Goal: Task Accomplishment & Management: Use online tool/utility

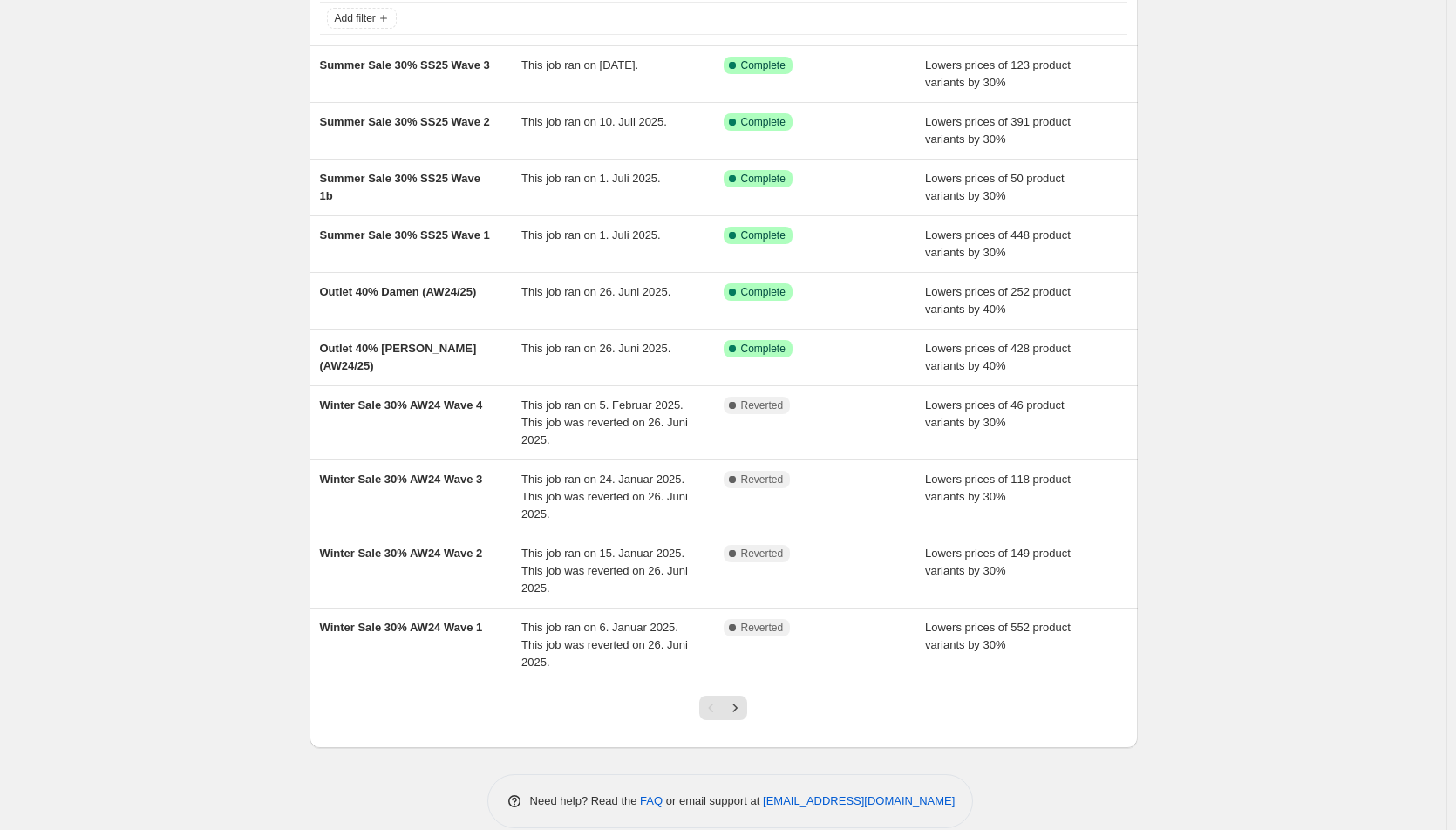
scroll to position [121, 0]
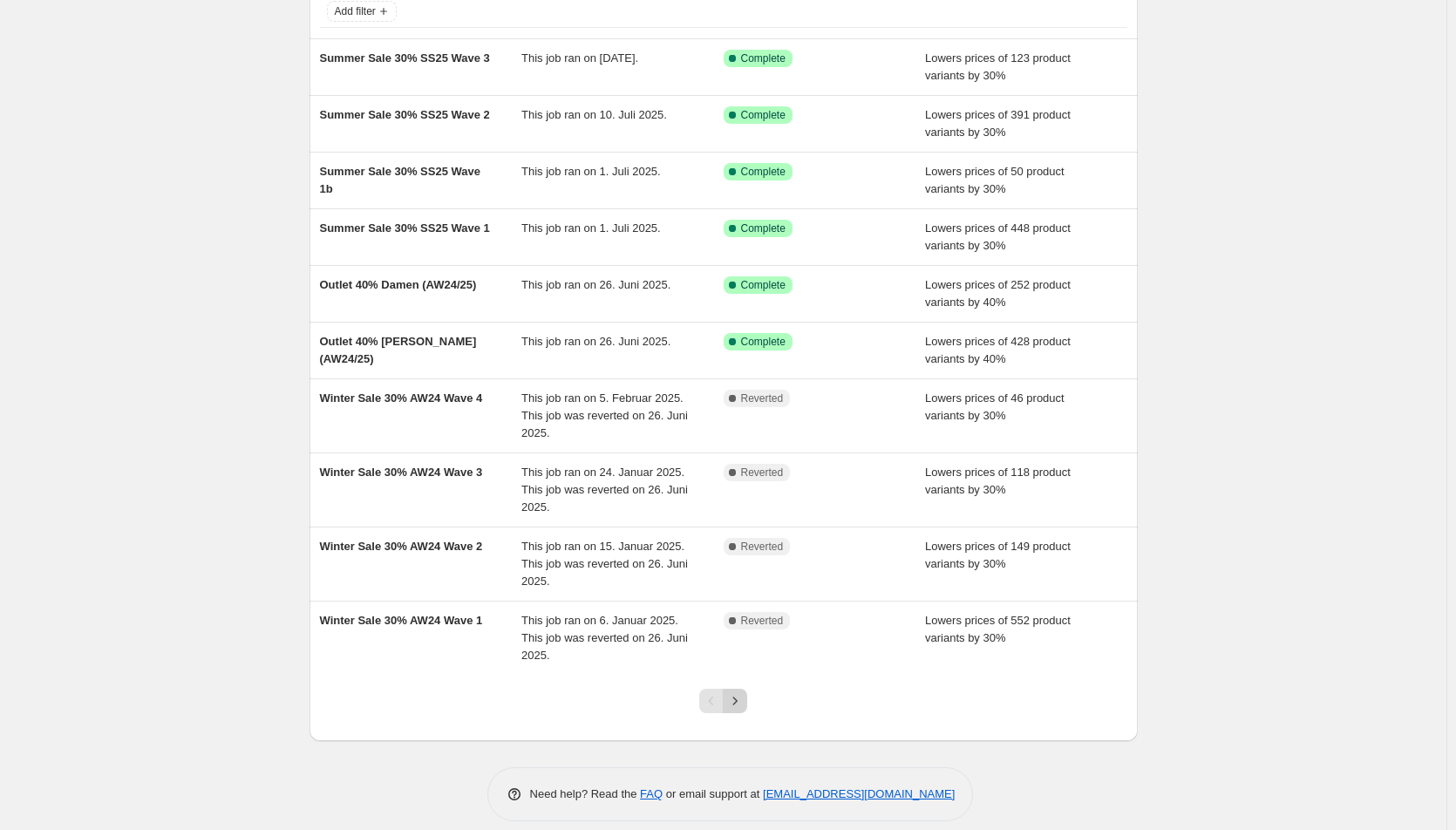
click at [744, 692] on icon "Next" at bounding box center [734, 700] width 17 height 17
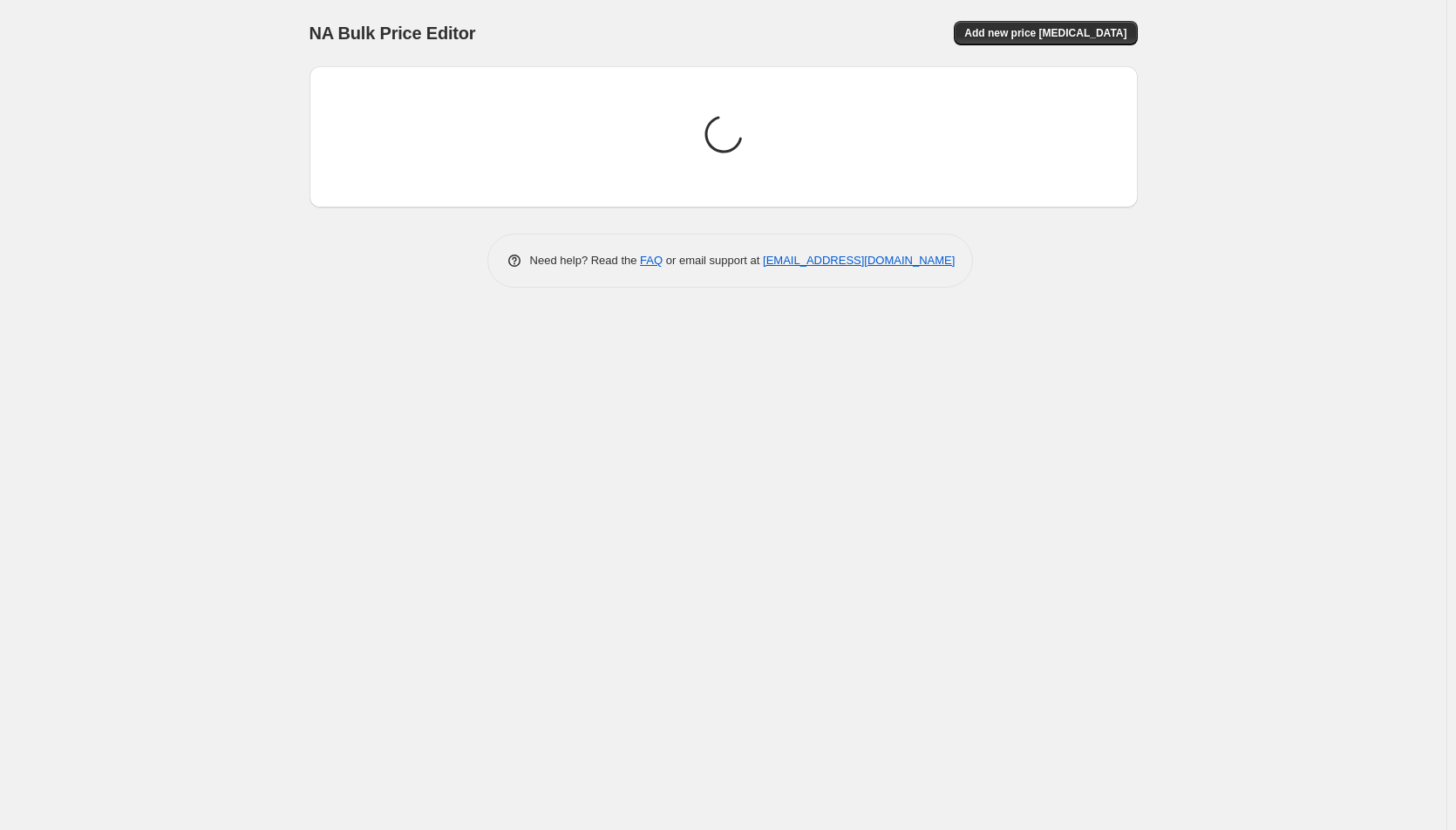
scroll to position [0, 0]
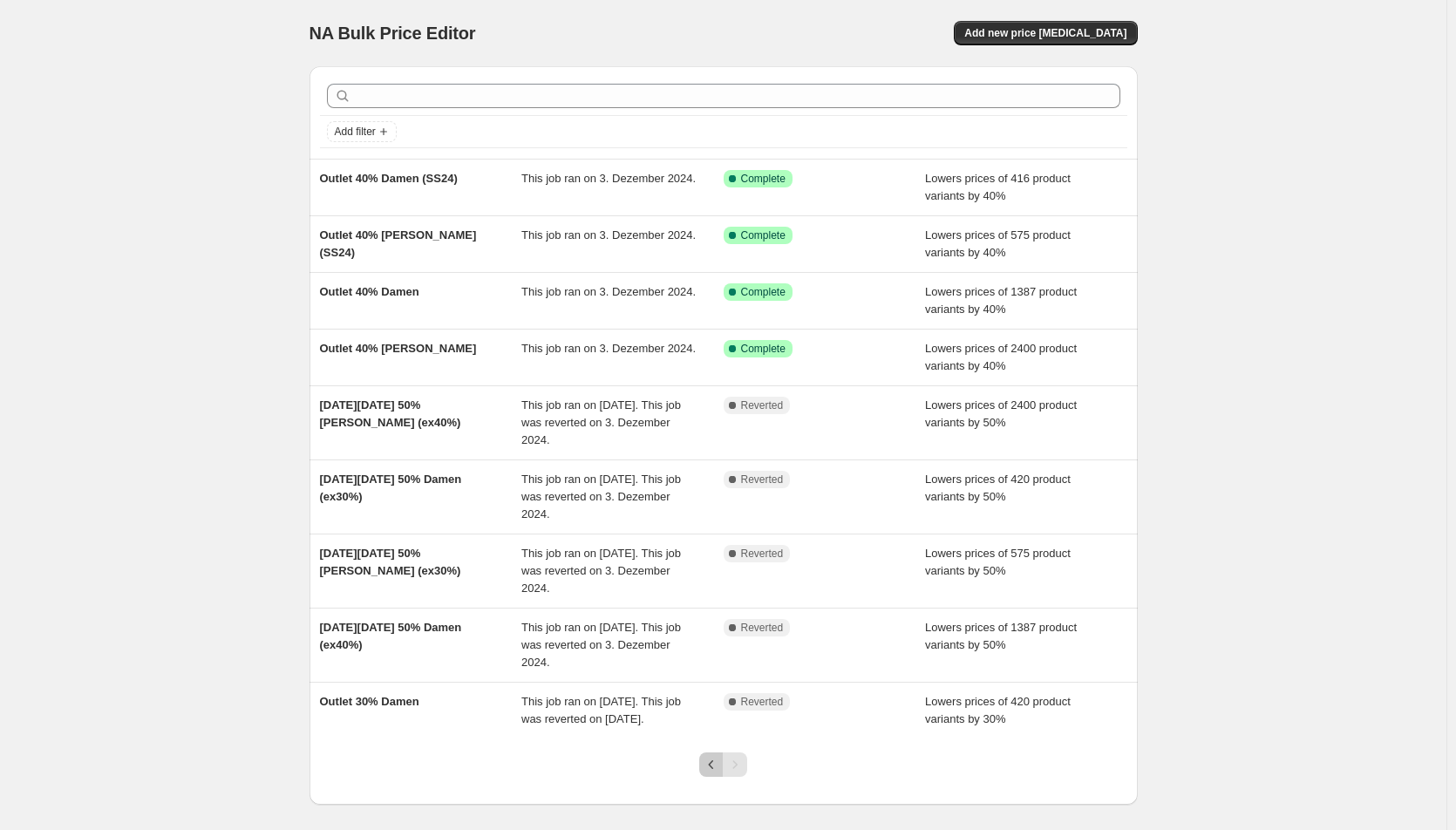
click at [718, 773] on icon "Previous" at bounding box center [711, 764] width 17 height 17
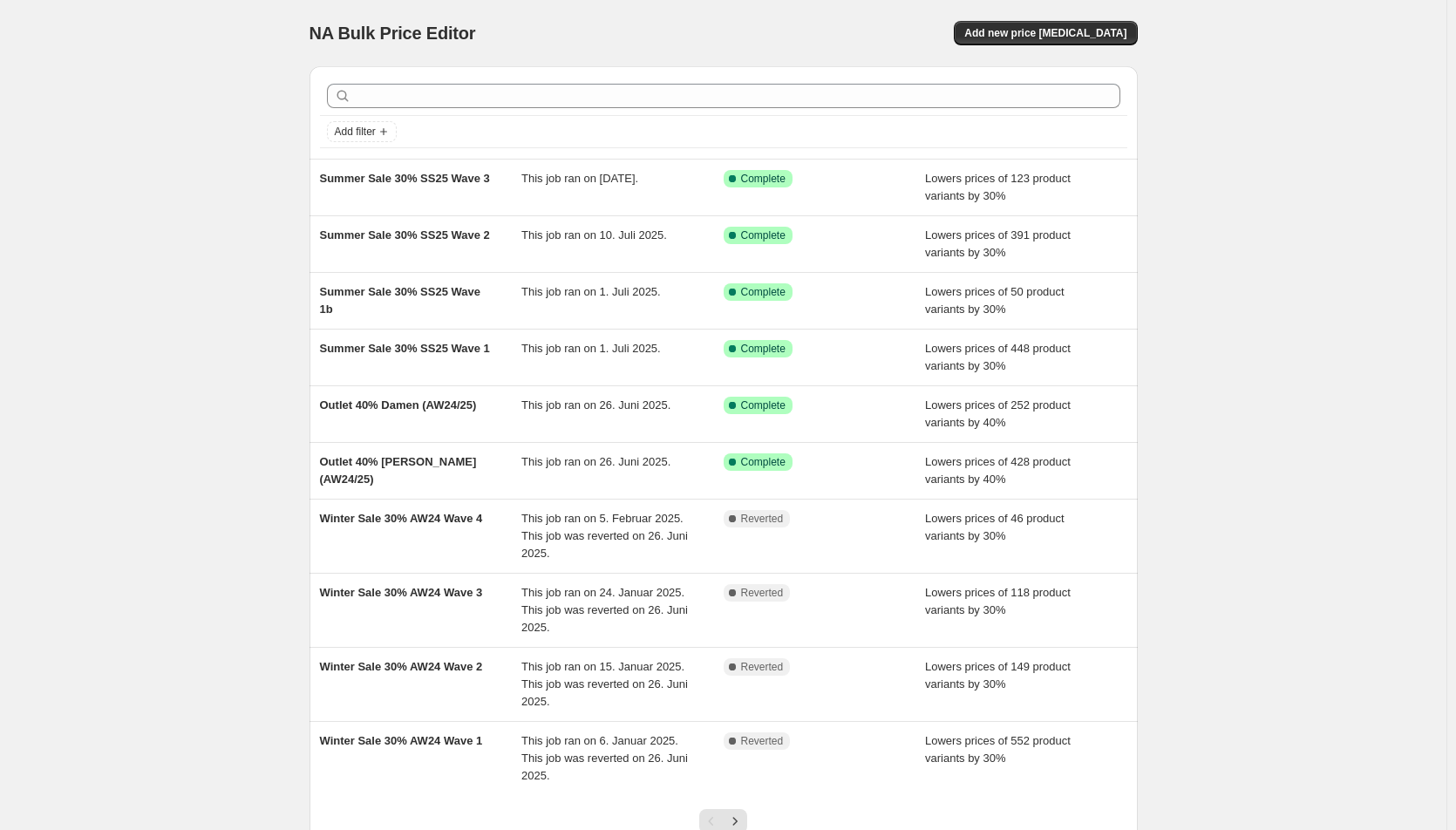
click at [94, 290] on div "NA Bulk Price Editor. This page is ready NA Bulk Price Editor Add new price cha…" at bounding box center [723, 484] width 1447 height 968
